Goal: Information Seeking & Learning: Learn about a topic

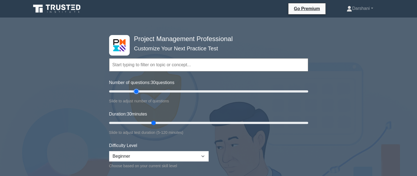
drag, startPoint x: 132, startPoint y: 91, endPoint x: 137, endPoint y: 90, distance: 5.2
type input "30"
click at [137, 90] on input "Number of questions: 30 questions" at bounding box center [208, 91] width 199 height 7
click at [168, 155] on select "Beginner Intermediate Expert" at bounding box center [158, 156] width 99 height 10
select select "expert"
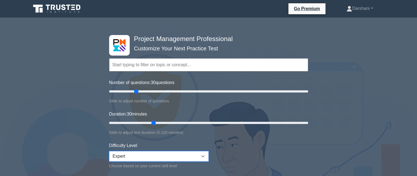
click at [109, 151] on select "Beginner Intermediate Expert" at bounding box center [158, 156] width 99 height 10
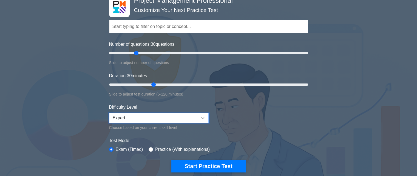
scroll to position [50, 0]
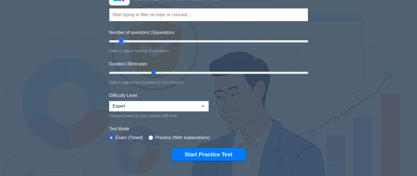
drag, startPoint x: 136, startPoint y: 40, endPoint x: 123, endPoint y: 39, distance: 12.9
type input "15"
click at [123, 39] on input "Number of questions: 15 questions" at bounding box center [208, 41] width 199 height 7
drag, startPoint x: 153, startPoint y: 71, endPoint x: 118, endPoint y: 69, distance: 34.9
type input "10"
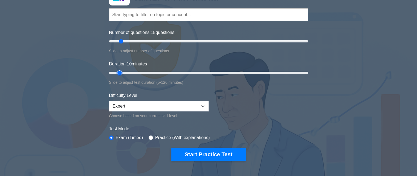
click at [118, 70] on input "Duration: 10 minutes" at bounding box center [208, 73] width 199 height 7
click at [168, 101] on select "Beginner Intermediate Expert" at bounding box center [158, 106] width 99 height 10
select select "beginner"
click at [109, 101] on select "Beginner Intermediate Expert" at bounding box center [158, 106] width 99 height 10
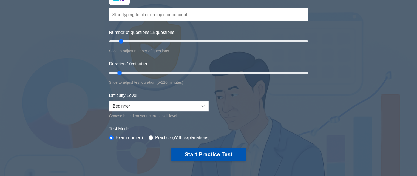
click at [202, 157] on button "Start Practice Test" at bounding box center [208, 154] width 74 height 13
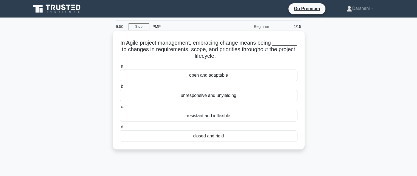
click at [209, 76] on div "open and adaptable" at bounding box center [209, 76] width 178 height 12
click at [120, 68] on input "a. open and adaptable" at bounding box center [120, 67] width 0 height 4
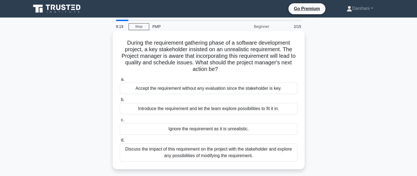
click at [214, 156] on div "Discuss the impact of this requirement on the project with the stakeholder and …" at bounding box center [209, 153] width 178 height 18
click at [120, 142] on input "d. Discuss the impact of this requirement on the project with the stakeholder a…" at bounding box center [120, 141] width 0 height 4
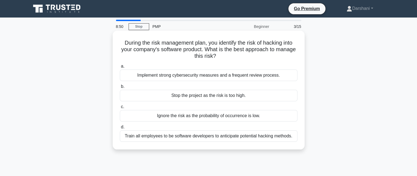
click at [168, 75] on div "Implement strong cybersecurity measures and a frequent review process." at bounding box center [209, 76] width 178 height 12
click at [120, 68] on input "a. Implement strong cybersecurity measures and a frequent review process." at bounding box center [120, 67] width 0 height 4
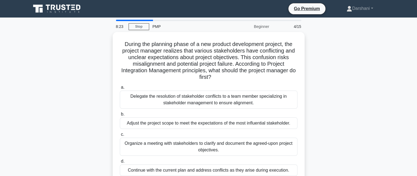
scroll to position [27, 0]
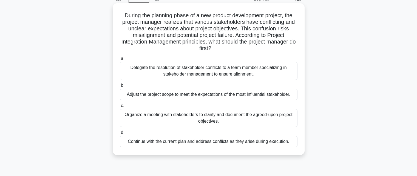
click at [192, 115] on div "Organize a meeting with stakeholders to clarify and document the agreed-upon pr…" at bounding box center [209, 118] width 178 height 18
click at [120, 108] on input "c. Organize a meeting with stakeholders to clarify and document the agreed-upon…" at bounding box center [120, 106] width 0 height 4
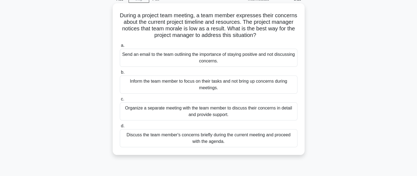
click at [180, 114] on div "Organize a separate meeting with the team member to discuss their concerns in d…" at bounding box center [209, 111] width 178 height 18
click at [120, 101] on input "c. Organize a separate meeting with the team member to discuss their concerns i…" at bounding box center [120, 100] width 0 height 4
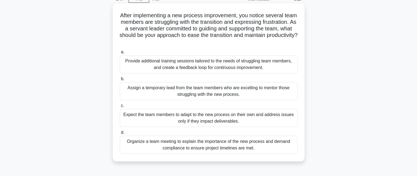
click at [166, 65] on div "Provide additional training sessions tailored to the needs of struggling team m…" at bounding box center [209, 64] width 178 height 18
click at [120, 54] on input "a. Provide additional training sessions tailored to the needs of struggling tea…" at bounding box center [120, 52] width 0 height 4
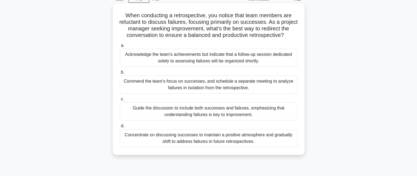
click at [186, 112] on div "Guide the discussion to include both successes and failures, emphasizing that u…" at bounding box center [209, 111] width 178 height 18
click at [120, 101] on input "c. Guide the discussion to include both successes and failures, emphasizing tha…" at bounding box center [120, 100] width 0 height 4
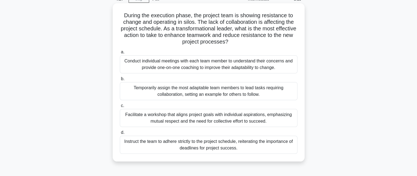
click at [210, 118] on div "Facilitate a workshop that aligns project goals with individual aspirations, em…" at bounding box center [209, 118] width 178 height 18
click at [120, 108] on input "c. Facilitate a workshop that aligns project goals with individual aspirations,…" at bounding box center [120, 106] width 0 height 4
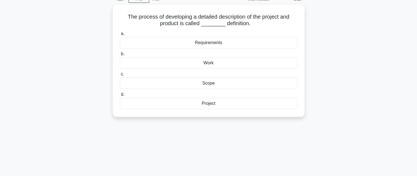
scroll to position [0, 0]
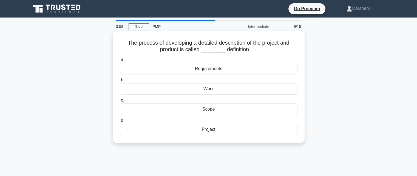
click at [214, 111] on div "Scope" at bounding box center [209, 110] width 178 height 12
click at [120, 102] on input "c. Scope" at bounding box center [120, 101] width 0 height 4
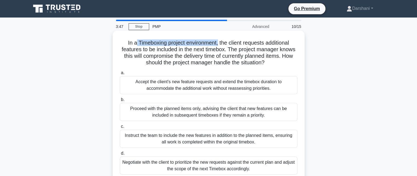
drag, startPoint x: 135, startPoint y: 41, endPoint x: 219, endPoint y: 45, distance: 84.5
click at [219, 45] on h5 "In a Timeboxing project environment, the client requests additional features to…" at bounding box center [208, 52] width 179 height 27
copy h5 "Timeboxing project environment,"
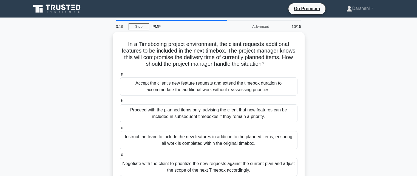
click at [329, 78] on div "In a Timeboxing project environment, the client requests additional features to…" at bounding box center [209, 111] width 362 height 158
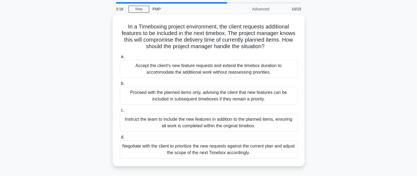
scroll to position [27, 0]
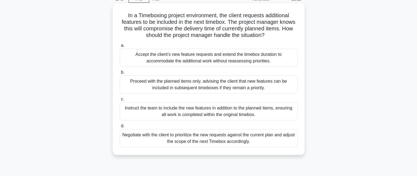
click at [203, 134] on div "Negotiate with the client to prioritize the new requests against the current pl…" at bounding box center [209, 138] width 178 height 18
click at [120, 128] on input "d. Negotiate with the client to prioritize the new requests against the current…" at bounding box center [120, 126] width 0 height 4
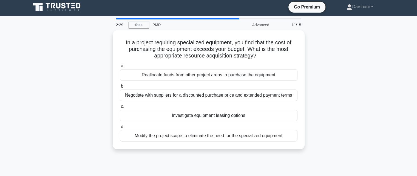
scroll to position [0, 0]
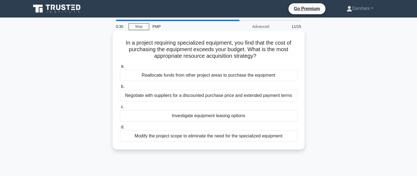
click at [183, 116] on div "Investigate equipment leasing options" at bounding box center [209, 116] width 178 height 12
click at [120, 109] on input "c. Investigate equipment leasing options" at bounding box center [120, 107] width 0 height 4
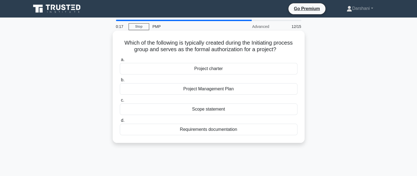
click at [214, 69] on div "Project charter" at bounding box center [209, 69] width 178 height 12
click at [120, 62] on input "a. Project charter" at bounding box center [120, 60] width 0 height 4
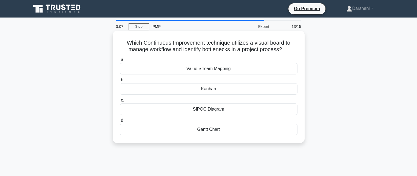
click at [209, 89] on div "Kanban" at bounding box center [209, 89] width 178 height 12
click at [120, 82] on input "b. Kanban" at bounding box center [120, 80] width 0 height 4
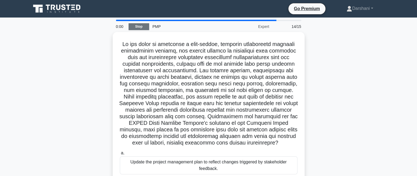
click at [142, 28] on link "Stop" at bounding box center [139, 26] width 21 height 7
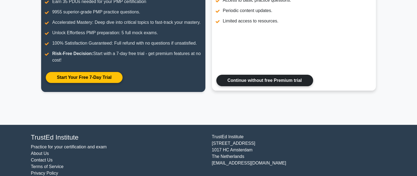
scroll to position [114, 0]
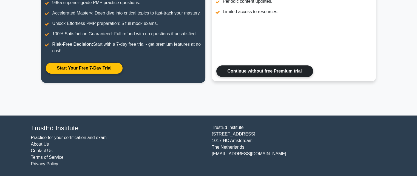
click at [238, 75] on link "Continue without free Premium trial" at bounding box center [264, 71] width 97 height 12
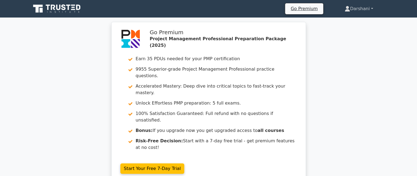
click at [362, 8] on link "Darshani" at bounding box center [358, 8] width 55 height 11
click at [373, 8] on link "Darshani" at bounding box center [358, 8] width 55 height 11
click at [354, 7] on link "Darshani" at bounding box center [358, 8] width 55 height 11
click at [390, 41] on div "Go Premium Project Management Professional Preparation Package (2025) Earn 35 P…" at bounding box center [208, 106] width 417 height 168
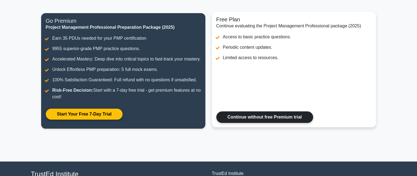
scroll to position [27, 0]
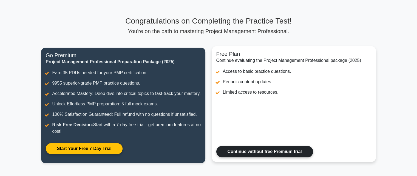
click at [252, 158] on link "Continue without free Premium trial" at bounding box center [264, 152] width 97 height 12
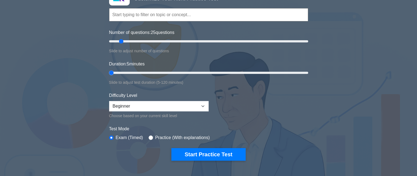
drag, startPoint x: 121, startPoint y: 72, endPoint x: 115, endPoint y: 73, distance: 5.6
click at [115, 73] on input "Duration: 5 minutes" at bounding box center [208, 73] width 199 height 7
drag, startPoint x: 110, startPoint y: 69, endPoint x: 116, endPoint y: 68, distance: 5.9
type input "10"
click at [116, 70] on input "Duration: 10 minutes" at bounding box center [208, 73] width 199 height 7
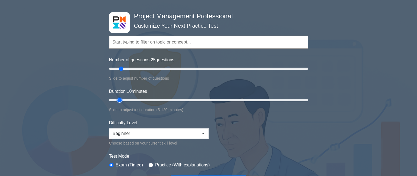
scroll to position [132, 0]
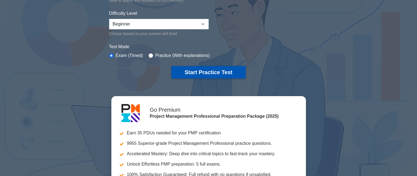
click at [198, 76] on button "Start Practice Test" at bounding box center [208, 72] width 74 height 13
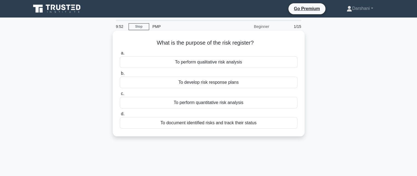
click at [191, 125] on div "To document identified risks and track their status" at bounding box center [209, 123] width 178 height 12
click at [120, 116] on input "d. To document identified risks and track their status" at bounding box center [120, 114] width 0 height 4
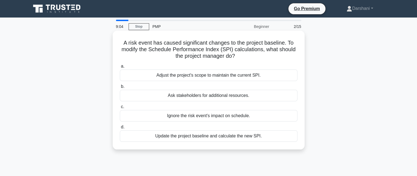
click at [204, 76] on div "Adjust the project's scope to maintain the current SPI." at bounding box center [209, 76] width 178 height 12
click at [120, 68] on input "a. Adjust the project's scope to maintain the current SPI." at bounding box center [120, 67] width 0 height 4
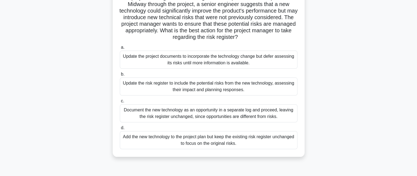
scroll to position [55, 0]
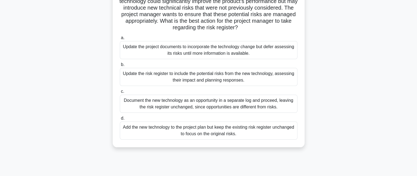
click at [215, 78] on div "Update the risk register to include the potential risks from the new technology…" at bounding box center [209, 77] width 178 height 18
click at [120, 67] on input "b. Update the risk register to include the potential risks from the new technol…" at bounding box center [120, 65] width 0 height 4
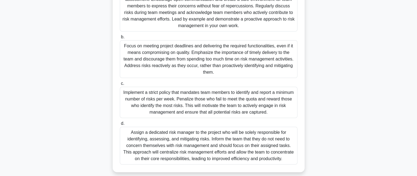
scroll to position [155, 0]
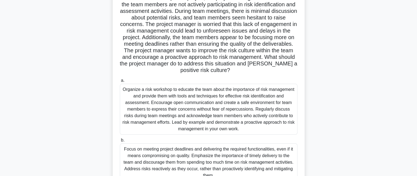
click at [215, 106] on div "Organize a risk workshop to educate the team about the importance of risk manag…" at bounding box center [209, 109] width 178 height 51
click at [120, 82] on input "a. Organize a risk workshop to educate the team about the importance of risk ma…" at bounding box center [120, 81] width 0 height 4
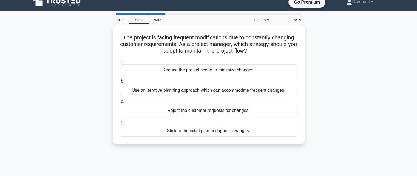
scroll to position [0, 0]
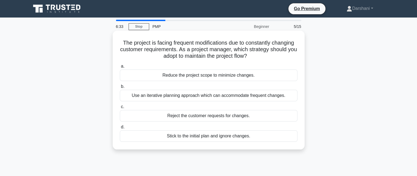
click at [210, 98] on div "Use an iterative planning approach which can accommodate frequent changes." at bounding box center [209, 96] width 178 height 12
click at [120, 89] on input "b. Use an iterative planning approach which can accommodate frequent changes." at bounding box center [120, 87] width 0 height 4
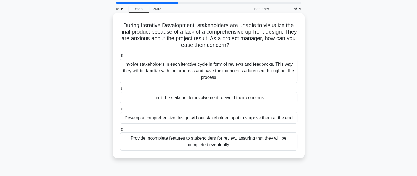
scroll to position [27, 0]
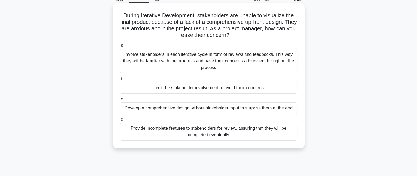
click at [205, 69] on div "Involve stakeholders in each iterative cycle in form of reviews and feedbacks. …" at bounding box center [209, 61] width 178 height 25
click at [120, 47] on input "a. Involve stakeholders in each iterative cycle in form of reviews and feedback…" at bounding box center [120, 46] width 0 height 4
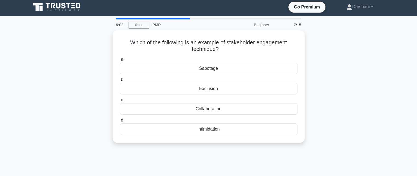
scroll to position [0, 0]
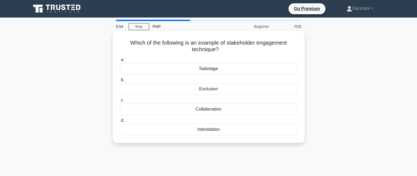
click at [220, 107] on div "Collaboration" at bounding box center [209, 110] width 178 height 12
click at [120, 102] on input "c. Collaboration" at bounding box center [120, 101] width 0 height 4
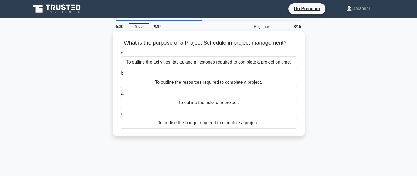
click at [176, 67] on div "To outline the activities, tasks, and milestones required to complete a project…" at bounding box center [209, 62] width 178 height 12
click at [120, 55] on input "a. To outline the activities, tasks, and milestones required to complete a proj…" at bounding box center [120, 54] width 0 height 4
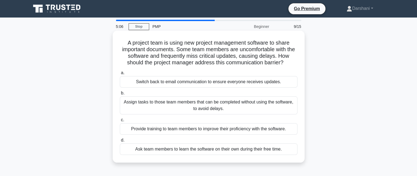
click at [170, 128] on div "Provide training to team members to improve their proficiency with the software." at bounding box center [209, 129] width 178 height 12
click at [120, 122] on input "c. Provide training to team members to improve their proficiency with the softw…" at bounding box center [120, 120] width 0 height 4
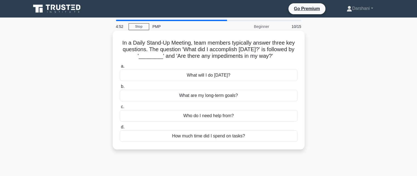
click at [199, 74] on div "What will I do today?" at bounding box center [209, 76] width 178 height 12
click at [120, 68] on input "a. What will I do today?" at bounding box center [120, 67] width 0 height 4
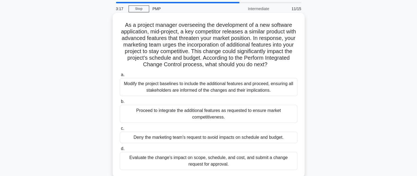
scroll to position [27, 0]
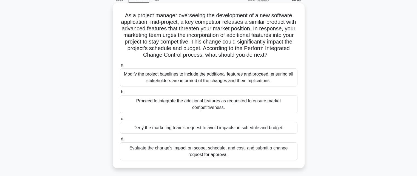
click at [207, 153] on div "Evaluate the change's impact on scope, schedule, and cost, and submit a change …" at bounding box center [209, 151] width 178 height 18
click at [120, 141] on input "d. Evaluate the change's impact on scope, schedule, and cost, and submit a chan…" at bounding box center [120, 140] width 0 height 4
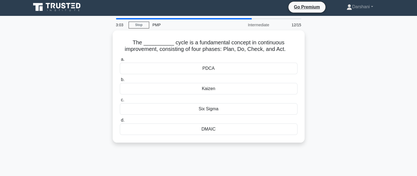
scroll to position [0, 0]
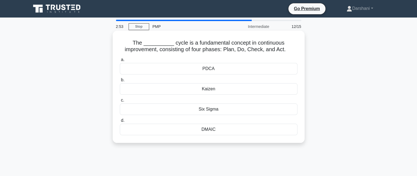
click at [214, 71] on div "PDCA" at bounding box center [209, 69] width 178 height 12
click at [120, 62] on input "a. PDCA" at bounding box center [120, 60] width 0 height 4
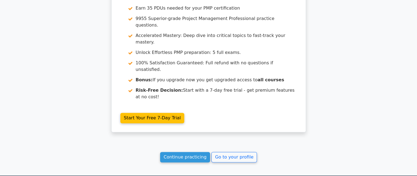
scroll to position [840, 0]
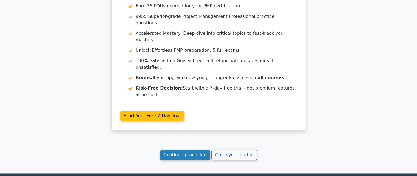
click at [176, 150] on link "Continue practicing" at bounding box center [185, 155] width 50 height 10
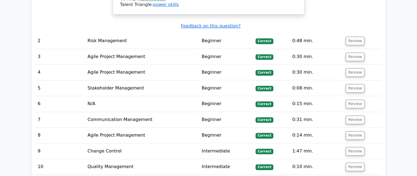
scroll to position [740, 0]
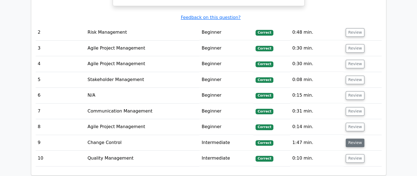
click at [355, 139] on button "Review" at bounding box center [355, 143] width 19 height 8
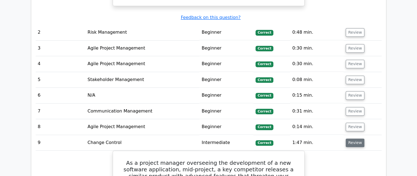
click at [355, 139] on button "Review" at bounding box center [355, 143] width 19 height 8
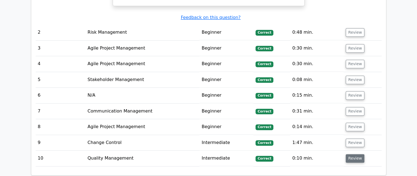
click at [350, 154] on button "Review" at bounding box center [355, 158] width 19 height 8
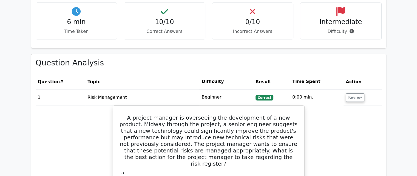
scroll to position [384, 0]
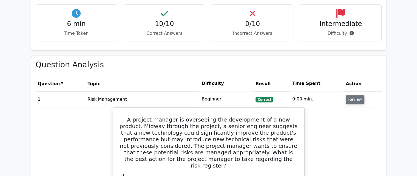
click at [351, 95] on button "Review" at bounding box center [355, 99] width 19 height 8
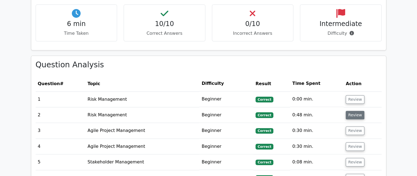
click at [350, 111] on button "Review" at bounding box center [355, 115] width 19 height 8
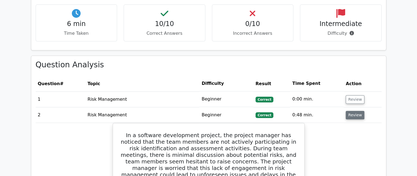
click at [350, 111] on button "Review" at bounding box center [355, 115] width 19 height 8
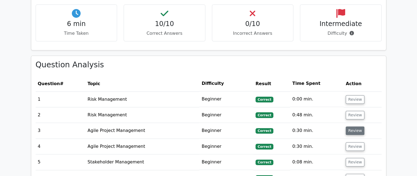
click at [351, 127] on button "Review" at bounding box center [355, 131] width 19 height 8
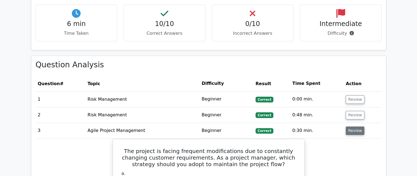
scroll to position [411, 0]
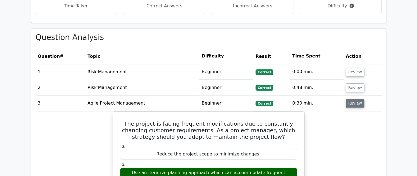
click at [350, 99] on button "Review" at bounding box center [355, 103] width 19 height 8
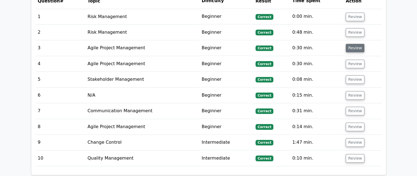
scroll to position [493, 0]
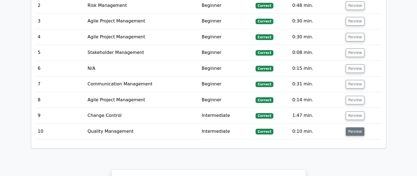
click at [351, 127] on button "Review" at bounding box center [355, 131] width 19 height 8
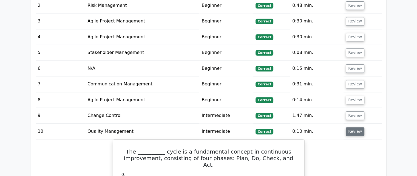
click at [351, 127] on button "Review" at bounding box center [355, 131] width 19 height 8
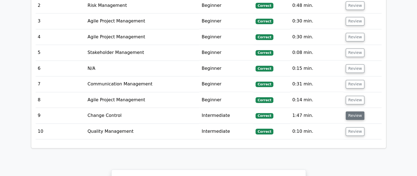
click at [350, 112] on button "Review" at bounding box center [355, 116] width 19 height 8
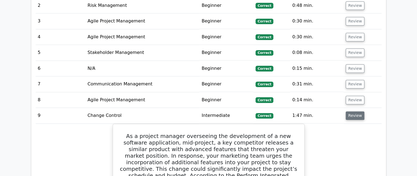
click at [350, 112] on button "Review" at bounding box center [355, 116] width 19 height 8
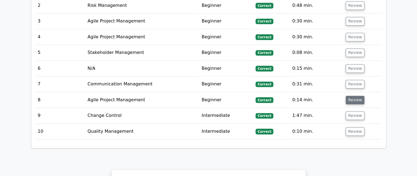
click at [349, 96] on button "Review" at bounding box center [355, 100] width 19 height 8
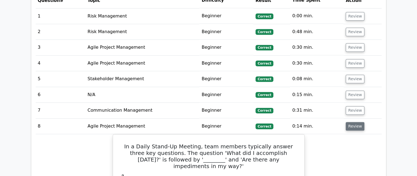
scroll to position [466, 0]
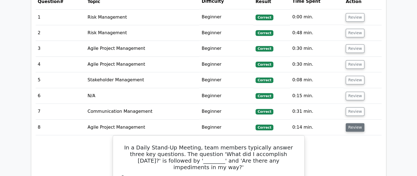
click at [350, 123] on button "Review" at bounding box center [355, 127] width 19 height 8
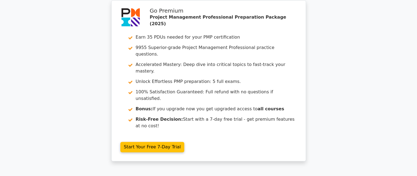
scroll to position [685, 0]
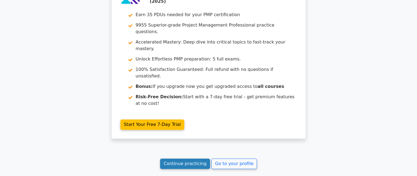
click at [190, 159] on link "Continue practicing" at bounding box center [185, 164] width 50 height 10
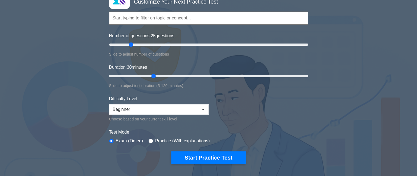
scroll to position [55, 0]
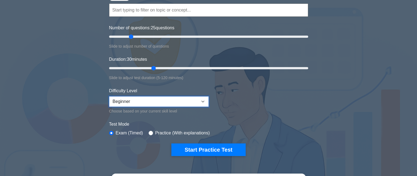
click at [194, 99] on select "Beginner Intermediate Expert" at bounding box center [158, 101] width 99 height 10
select select "expert"
click at [109, 96] on select "Beginner Intermediate Expert" at bounding box center [158, 101] width 99 height 10
drag, startPoint x: 130, startPoint y: 36, endPoint x: 137, endPoint y: 38, distance: 7.5
type input "30"
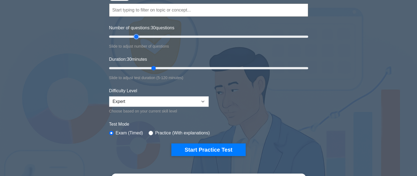
click at [137, 38] on input "Number of questions: 30 questions" at bounding box center [208, 36] width 199 height 7
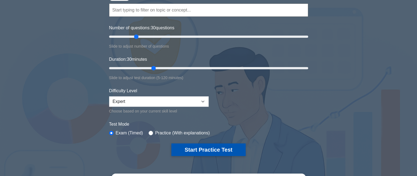
click at [210, 148] on button "Start Practice Test" at bounding box center [208, 150] width 74 height 13
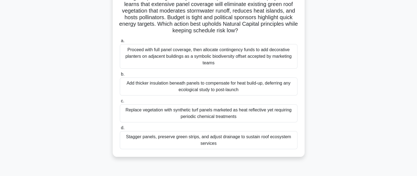
scroll to position [55, 0]
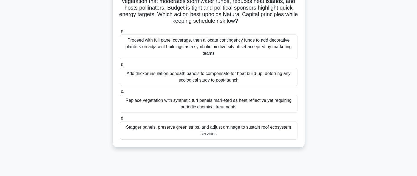
click at [231, 132] on div "Stagger panels, preserve green strips, and adjust drainage to sustain roof ecos…" at bounding box center [209, 131] width 178 height 18
click at [120, 120] on input "d. Stagger panels, preserve green strips, and adjust drainage to sustain roof e…" at bounding box center [120, 119] width 0 height 4
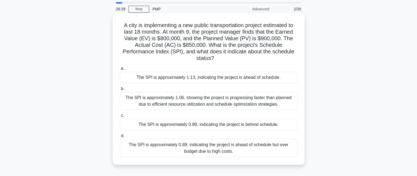
scroll to position [27, 0]
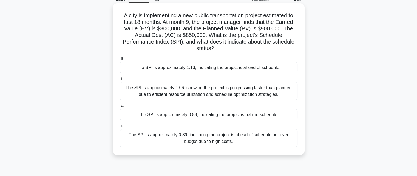
click at [212, 135] on div "The SPI is approximately 0.89, indicating the project is ahead of schedule but …" at bounding box center [209, 138] width 178 height 18
click at [120, 128] on input "d. The SPI is approximately 0.89, indicating the project is ahead of schedule b…" at bounding box center [120, 126] width 0 height 4
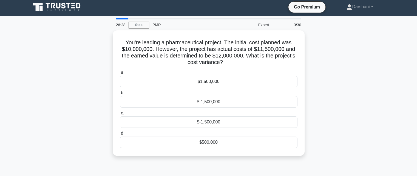
scroll to position [0, 0]
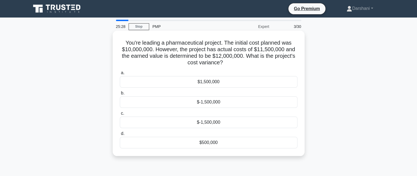
click at [214, 141] on div "$500,000" at bounding box center [209, 143] width 178 height 12
click at [120, 136] on input "d. $500,000" at bounding box center [120, 134] width 0 height 4
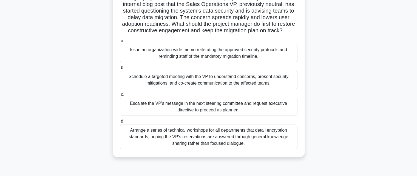
scroll to position [55, 0]
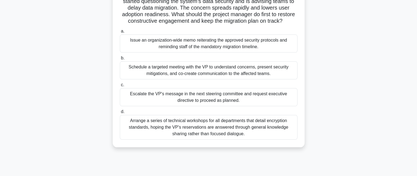
click at [256, 76] on div "Schedule a targeted meeting with the VP to understand concerns, present securit…" at bounding box center [209, 70] width 178 height 18
click at [120, 60] on input "b. Schedule a targeted meeting with the VP to understand concerns, present secu…" at bounding box center [120, 58] width 0 height 4
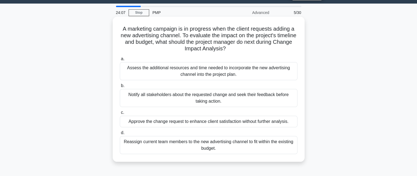
scroll to position [27, 0]
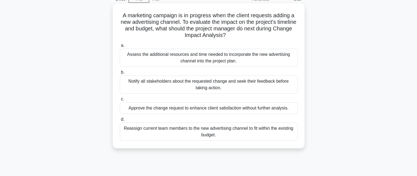
click at [205, 81] on div "Notify all stakeholders about the requested change and seek their feedback befo…" at bounding box center [209, 85] width 178 height 18
click at [120, 74] on input "b. Notify all stakeholders about the requested change and seek their feedback b…" at bounding box center [120, 73] width 0 height 4
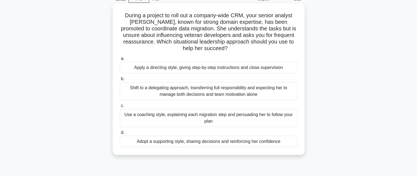
click at [208, 144] on div "Adopt a supporting style, sharing decisions and reinforcing her confidence" at bounding box center [209, 142] width 178 height 12
click at [120, 135] on input "d. Adopt a supporting style, sharing decisions and reinforcing her confidence" at bounding box center [120, 133] width 0 height 4
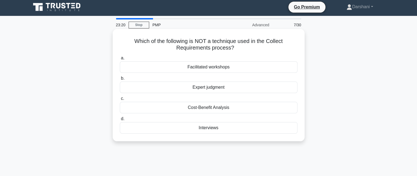
scroll to position [0, 0]
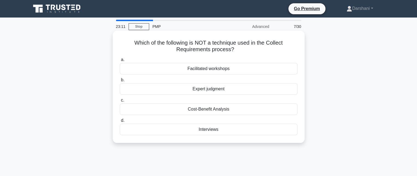
click at [233, 111] on div "Cost-Benefit Analysis" at bounding box center [209, 110] width 178 height 12
click at [120, 102] on input "c. Cost-Benefit Analysis" at bounding box center [120, 101] width 0 height 4
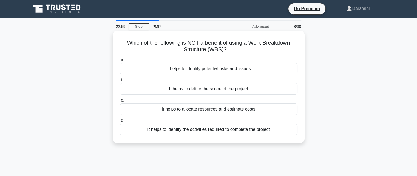
click at [199, 72] on div "It helps to identify potential risks and issues" at bounding box center [209, 69] width 178 height 12
click at [120, 62] on input "a. It helps to identify potential risks and issues" at bounding box center [120, 60] width 0 height 4
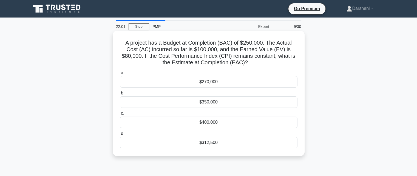
click at [217, 142] on div "$312,500" at bounding box center [209, 143] width 178 height 12
click at [120, 136] on input "d. $312,500" at bounding box center [120, 134] width 0 height 4
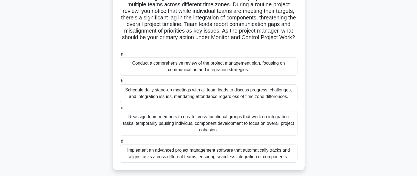
scroll to position [55, 0]
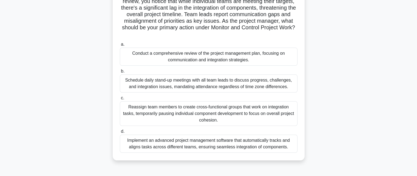
click at [208, 113] on div "Reassign team members to create cross-functional groups that work on integratio…" at bounding box center [209, 113] width 178 height 25
click at [120, 100] on input "c. Reassign team members to create cross-functional groups that work on integra…" at bounding box center [120, 98] width 0 height 4
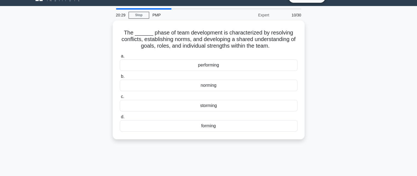
scroll to position [0, 0]
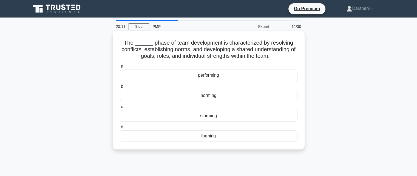
click at [217, 115] on div "storming" at bounding box center [209, 116] width 178 height 12
click at [120, 109] on input "c. storming" at bounding box center [120, 107] width 0 height 4
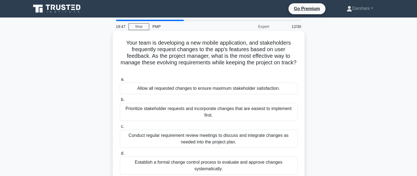
scroll to position [27, 0]
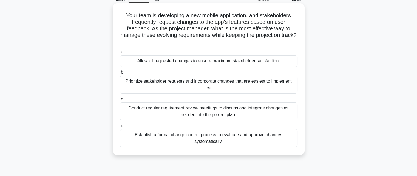
click at [213, 141] on div "Establish a formal change control process to evaluate and approve changes syste…" at bounding box center [209, 138] width 178 height 18
click at [120, 128] on input "d. Establish a formal change control process to evaluate and approve changes sy…" at bounding box center [120, 126] width 0 height 4
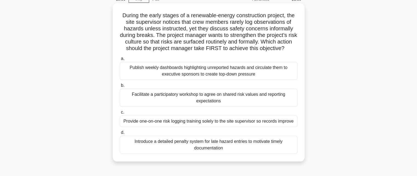
click at [222, 104] on div "Facilitate a participatory workshop to agree on shared risk values and reportin…" at bounding box center [209, 98] width 178 height 18
click at [120, 87] on input "b. Facilitate a participatory workshop to agree on shared risk values and repor…" at bounding box center [120, 86] width 0 height 4
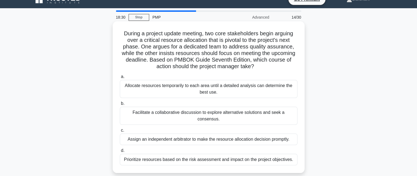
scroll to position [0, 0]
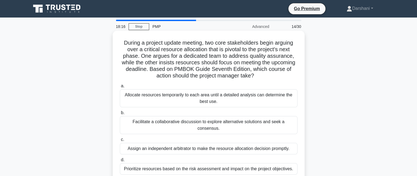
click at [229, 123] on div "Facilitate a collaborative discussion to explore alternative solutions and seek…" at bounding box center [209, 125] width 178 height 18
click at [120, 115] on input "b. Facilitate a collaborative discussion to explore alternative solutions and s…" at bounding box center [120, 113] width 0 height 4
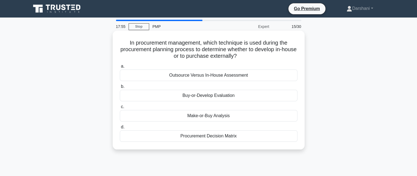
click at [224, 76] on div "Outsource Versus In-House Assessment" at bounding box center [209, 76] width 178 height 12
click at [120, 68] on input "a. Outsource Versus In-House Assessment" at bounding box center [120, 67] width 0 height 4
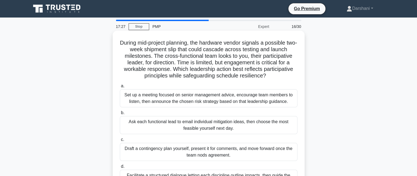
scroll to position [27, 0]
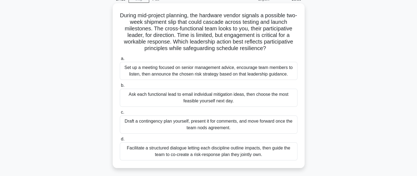
drag, startPoint x: 279, startPoint y: 51, endPoint x: 121, endPoint y: 14, distance: 161.7
click at [121, 14] on h5 "During mid-project planning, the hardware vendor signals a possible two-week sh…" at bounding box center [208, 32] width 179 height 40
copy h5 "During mid-project planning, the hardware vendor signals a possible two-week sh…"
click at [276, 57] on label "a. Set up a meeting focused on senior management advice, encourage team members…" at bounding box center [209, 67] width 178 height 25
click at [120, 57] on input "a. Set up a meeting focused on senior management advice, encourage team members…" at bounding box center [120, 59] width 0 height 4
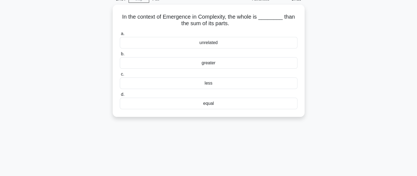
scroll to position [0, 0]
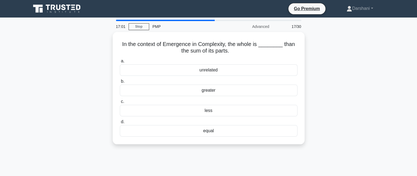
click at [276, 58] on label "a. unrelated" at bounding box center [209, 67] width 178 height 18
click at [120, 59] on input "a. unrelated" at bounding box center [120, 61] width 0 height 4
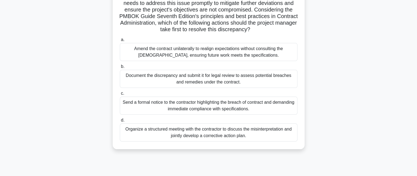
scroll to position [82, 0]
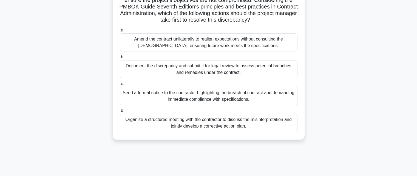
click at [227, 125] on div "Organize a structured meeting with the contractor to discuss the misinterpretat…" at bounding box center [209, 123] width 178 height 18
click at [120, 113] on input "d. Organize a structured meeting with the contractor to discuss the misinterpre…" at bounding box center [120, 111] width 0 height 4
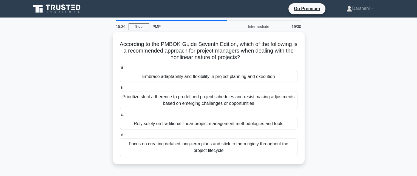
scroll to position [0, 0]
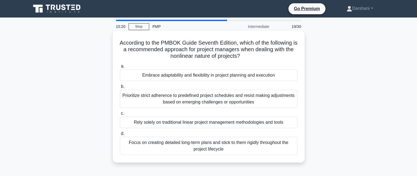
click at [203, 73] on div "Embrace adaptability and flexibility in project planning and execution" at bounding box center [209, 76] width 178 height 12
click at [120, 68] on input "a. Embrace adaptability and flexibility in project planning and execution" at bounding box center [120, 67] width 0 height 4
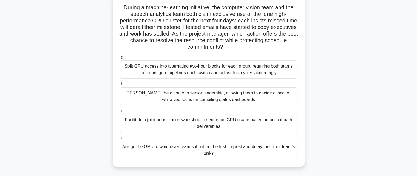
scroll to position [27, 0]
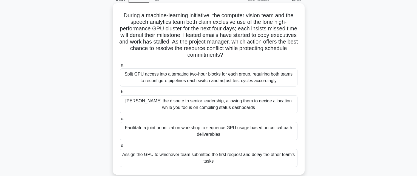
click at [238, 134] on div "Facilitate a joint prioritization workshop to sequence GPU usage based on criti…" at bounding box center [209, 131] width 178 height 18
click at [120, 121] on input "c. Facilitate a joint prioritization workshop to sequence GPU usage based on cr…" at bounding box center [120, 119] width 0 height 4
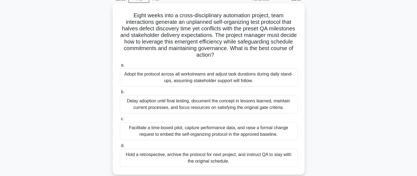
scroll to position [55, 0]
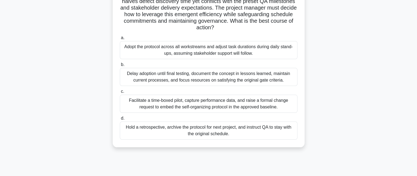
click at [228, 80] on div "Delay adoption until final testing, document the concept in lessons learned, ma…" at bounding box center [209, 77] width 178 height 18
click at [120, 67] on input "b. Delay adoption until final testing, document the concept in lessons learned,…" at bounding box center [120, 65] width 0 height 4
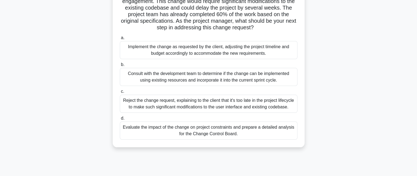
click at [196, 132] on div "Evaluate the impact of the change on project constraints and prepare a detailed…" at bounding box center [209, 131] width 178 height 18
click at [120, 120] on input "d. Evaluate the impact of the change on project constraints and prepare a detai…" at bounding box center [120, 119] width 0 height 4
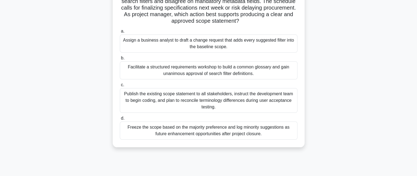
click at [218, 67] on div "Facilitate a structured requirements workshop to build a common glossary and ga…" at bounding box center [209, 70] width 178 height 18
click at [120, 60] on input "b. Facilitate a structured requirements workshop to build a common glossary and…" at bounding box center [120, 58] width 0 height 4
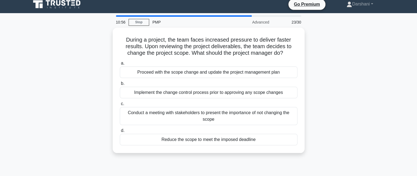
scroll to position [0, 0]
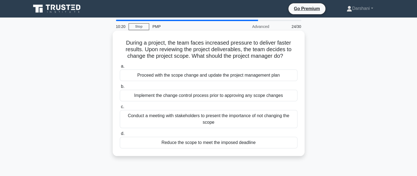
click at [198, 97] on div "Implement the change control process prior to approving any scope changes" at bounding box center [209, 96] width 178 height 12
click at [120, 89] on input "b. Implement the change control process prior to approving any scope changes" at bounding box center [120, 87] width 0 height 4
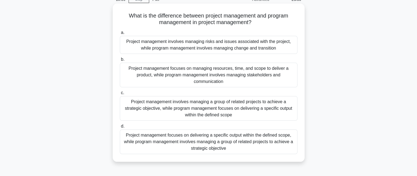
scroll to position [27, 0]
click at [179, 141] on div "Project management focuses on delivering a specific output within the defined s…" at bounding box center [209, 141] width 178 height 25
click at [120, 128] on input "d. Project management focuses on delivering a specific output within the define…" at bounding box center [120, 126] width 0 height 4
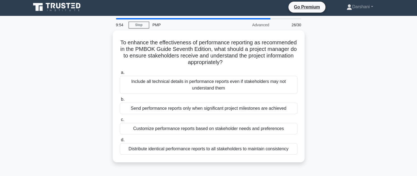
scroll to position [0, 0]
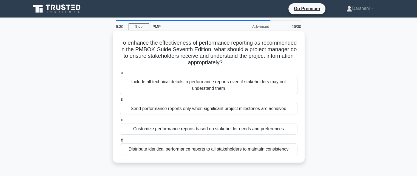
click at [165, 127] on div "Customize performance reports based on stakeholder needs and preferences" at bounding box center [209, 129] width 178 height 12
click at [120, 122] on input "c. Customize performance reports based on stakeholder needs and preferences" at bounding box center [120, 120] width 0 height 4
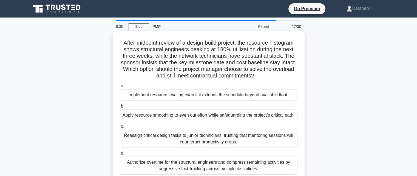
scroll to position [27, 0]
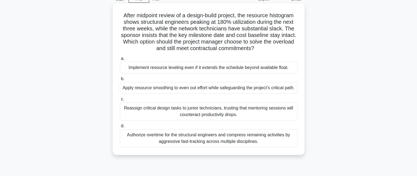
click at [177, 91] on div "Apply resource smoothing to even out effort while safeguarding the project’s cr…" at bounding box center [209, 88] width 178 height 12
click at [120, 81] on input "b. Apply resource smoothing to even out effort while safeguarding the project’s…" at bounding box center [120, 79] width 0 height 4
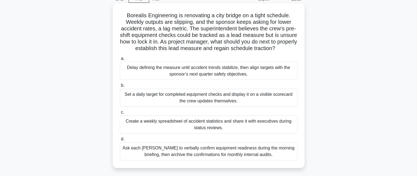
click at [214, 130] on div "Create a weekly spreadsheet of accident statistics and share it with executives…" at bounding box center [209, 125] width 178 height 18
click at [120, 114] on input "c. Create a weekly spreadsheet of accident statistics and share it with executi…" at bounding box center [120, 113] width 0 height 4
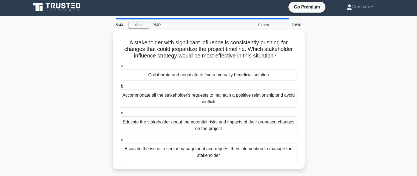
scroll to position [0, 0]
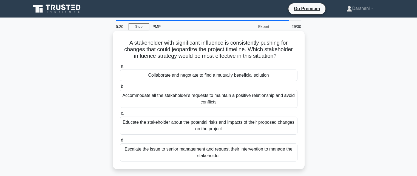
click at [201, 76] on div "Collaborate and negotiate to find a mutually beneficial solution" at bounding box center [209, 76] width 178 height 12
click at [120, 68] on input "a. Collaborate and negotiate to find a mutually beneficial solution" at bounding box center [120, 67] width 0 height 4
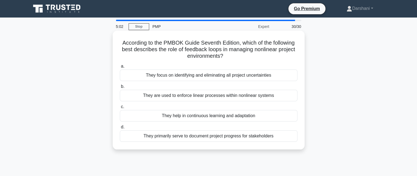
click at [198, 115] on div "They help in continuous learning and adaptation" at bounding box center [209, 116] width 178 height 12
click at [120, 109] on input "c. They help in continuous learning and adaptation" at bounding box center [120, 107] width 0 height 4
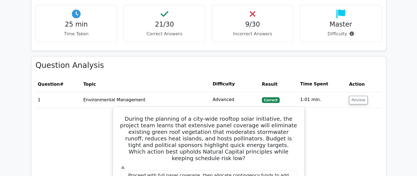
scroll to position [575, 0]
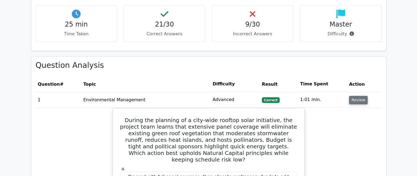
click at [351, 96] on button "Review" at bounding box center [358, 100] width 19 height 8
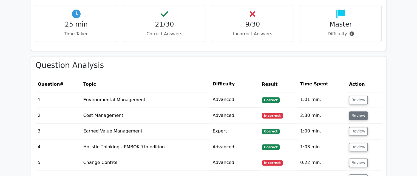
click at [354, 112] on button "Review" at bounding box center [358, 116] width 19 height 8
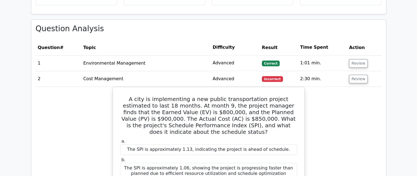
scroll to position [603, 0]
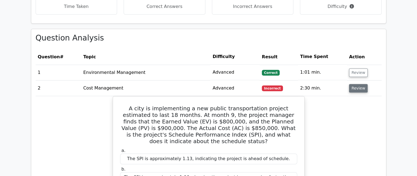
click at [353, 84] on button "Review" at bounding box center [358, 88] width 19 height 8
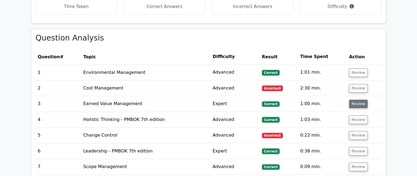
click at [354, 100] on button "Review" at bounding box center [358, 104] width 19 height 8
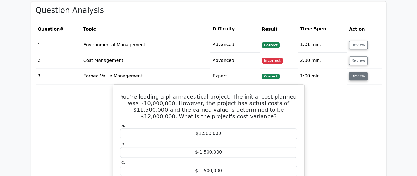
scroll to position [630, 0]
click at [356, 72] on button "Review" at bounding box center [358, 76] width 19 height 8
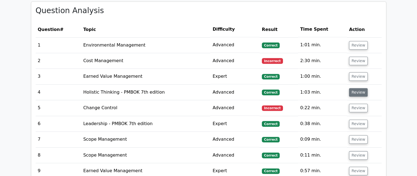
click at [355, 88] on button "Review" at bounding box center [358, 92] width 19 height 8
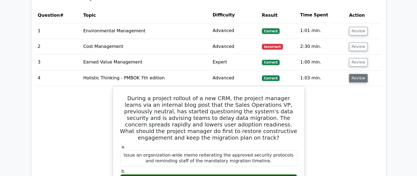
scroll to position [658, 0]
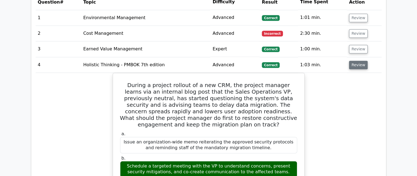
click at [355, 61] on button "Review" at bounding box center [358, 65] width 19 height 8
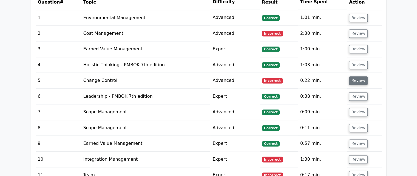
click at [355, 76] on button "Review" at bounding box center [358, 80] width 19 height 8
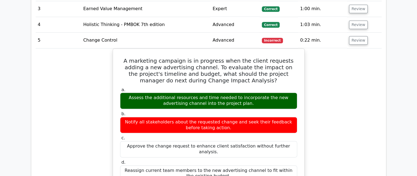
scroll to position [685, 0]
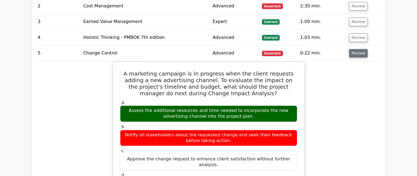
click at [356, 49] on button "Review" at bounding box center [358, 53] width 19 height 8
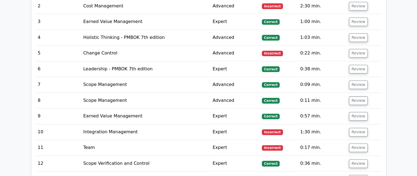
scroll to position [712, 0]
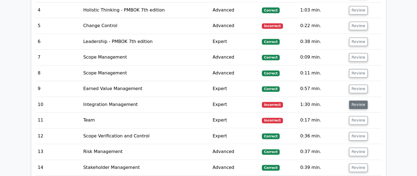
click at [358, 101] on button "Review" at bounding box center [358, 105] width 19 height 8
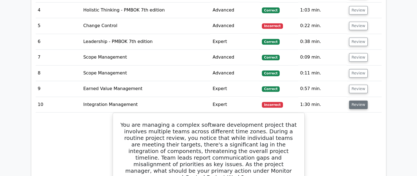
click at [360, 101] on button "Review" at bounding box center [358, 105] width 19 height 8
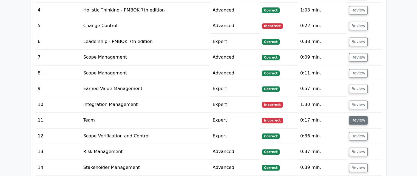
click at [355, 116] on button "Review" at bounding box center [358, 120] width 19 height 8
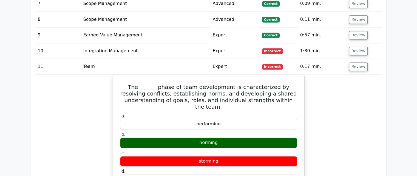
scroll to position [767, 0]
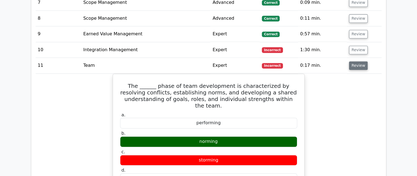
click at [360, 61] on button "Review" at bounding box center [358, 65] width 19 height 8
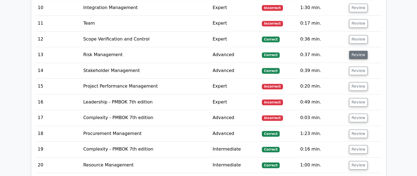
scroll to position [822, 0]
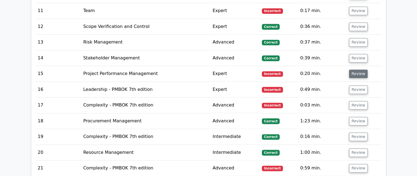
click at [357, 70] on button "Review" at bounding box center [358, 74] width 19 height 8
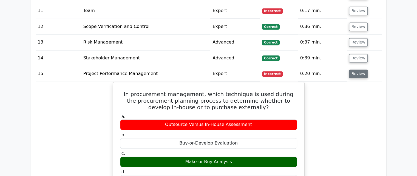
click at [358, 70] on button "Review" at bounding box center [358, 74] width 19 height 8
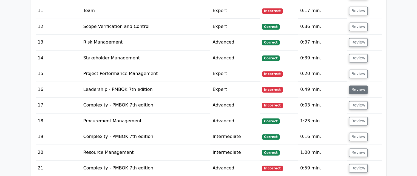
click at [356, 85] on button "Review" at bounding box center [358, 89] width 19 height 8
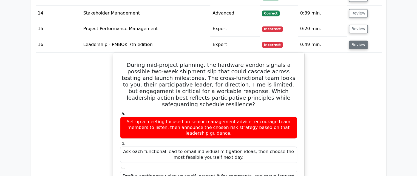
scroll to position [877, 0]
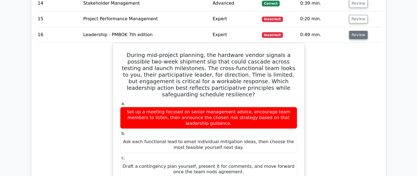
click at [360, 31] on button "Review" at bounding box center [358, 35] width 19 height 8
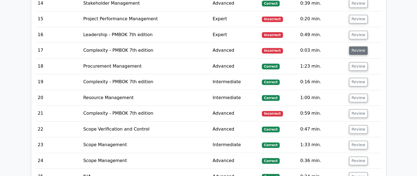
click at [357, 46] on button "Review" at bounding box center [358, 50] width 19 height 8
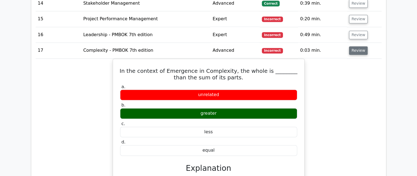
click at [355, 46] on button "Review" at bounding box center [358, 50] width 19 height 8
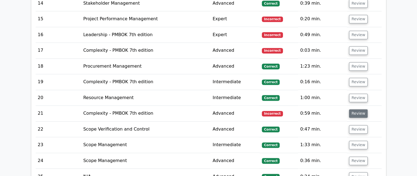
click at [356, 109] on button "Review" at bounding box center [358, 113] width 19 height 8
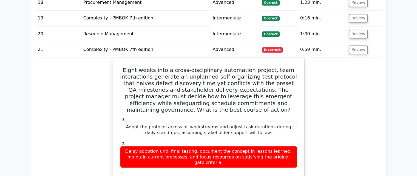
scroll to position [932, 0]
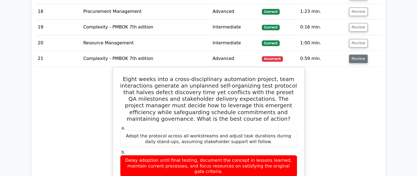
click at [359, 55] on button "Review" at bounding box center [358, 59] width 19 height 8
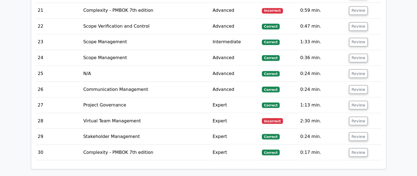
scroll to position [1014, 0]
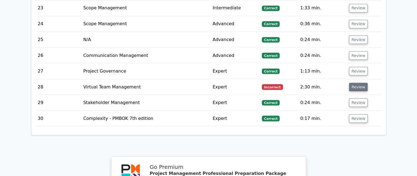
click at [355, 83] on button "Review" at bounding box center [358, 87] width 19 height 8
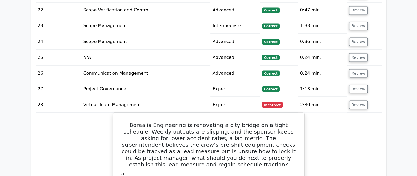
scroll to position [987, 0]
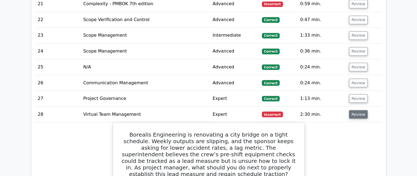
click at [355, 110] on button "Review" at bounding box center [358, 114] width 19 height 8
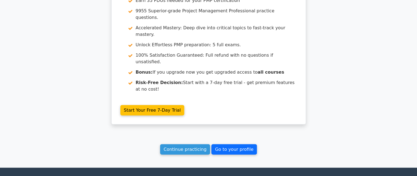
scroll to position [1207, 0]
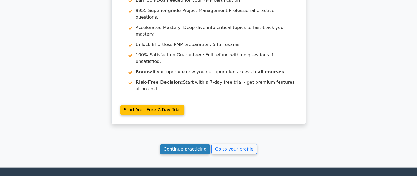
click at [194, 144] on link "Continue practicing" at bounding box center [185, 149] width 50 height 10
